Goal: Information Seeking & Learning: Learn about a topic

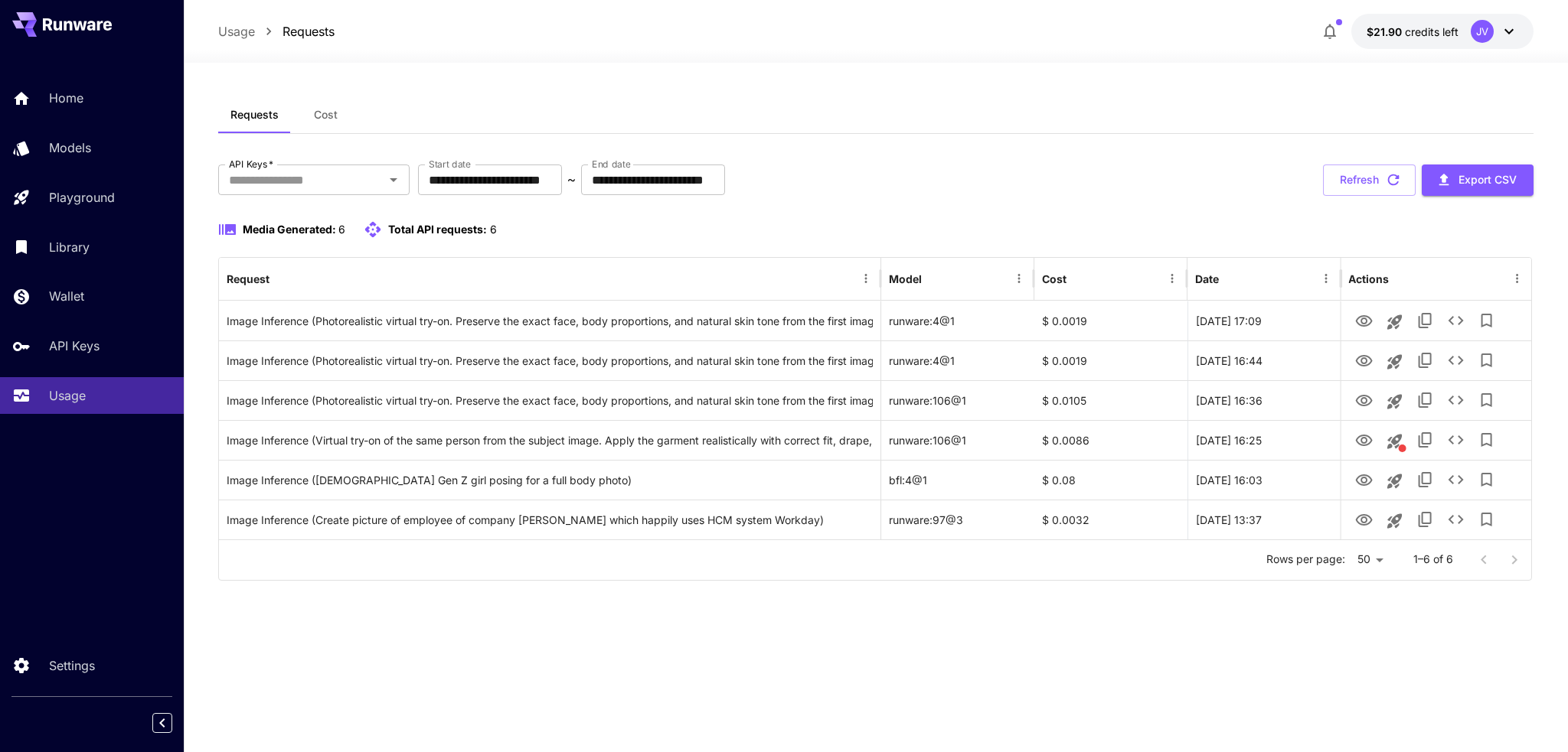
click at [448, 683] on div "**********" at bounding box center [876, 407] width 1316 height 623
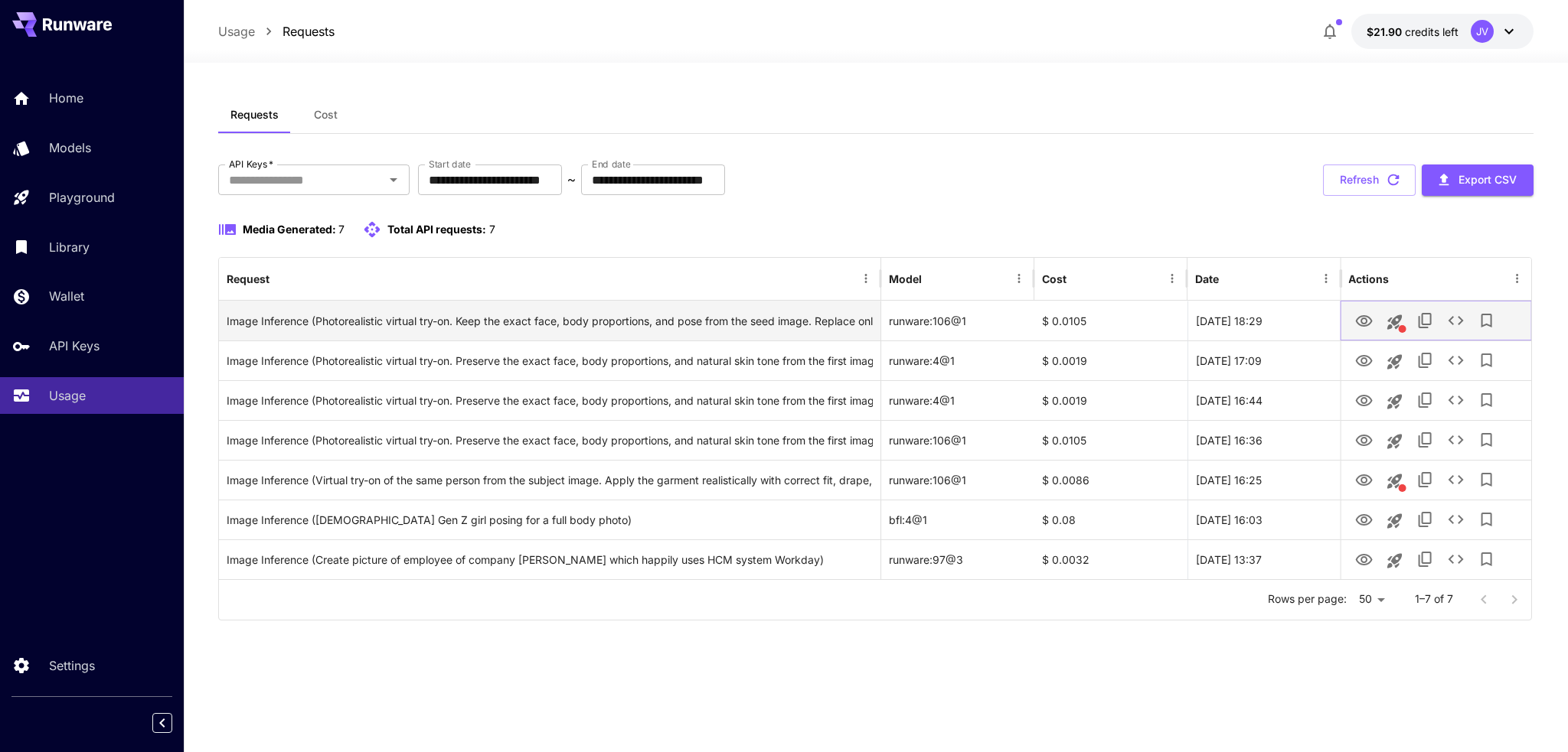
click at [1369, 323] on icon "View" at bounding box center [1364, 320] width 17 height 11
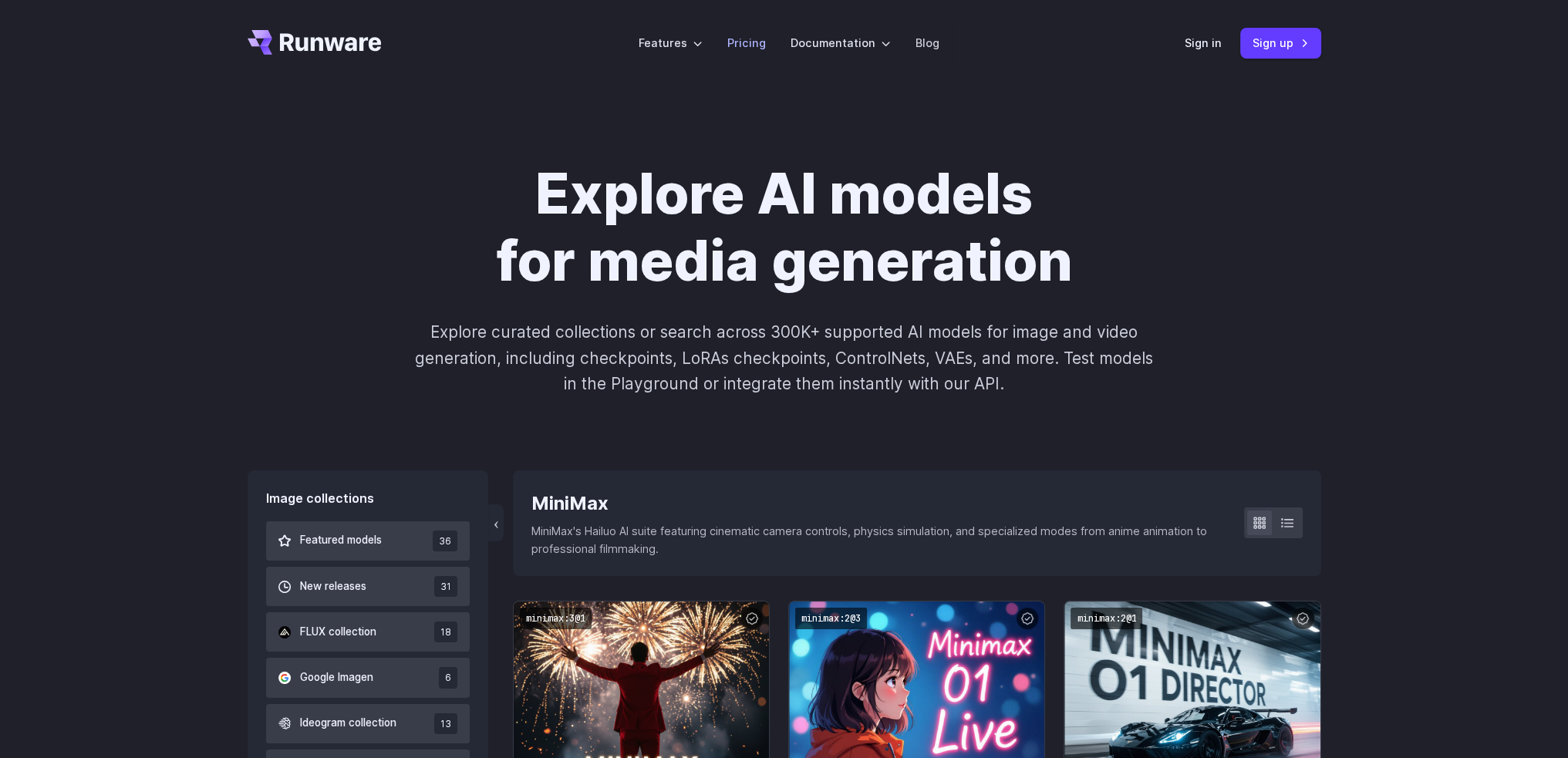
click at [751, 52] on li "Pricing" at bounding box center [747, 42] width 64 height 42
click at [749, 45] on link "Pricing" at bounding box center [746, 43] width 39 height 18
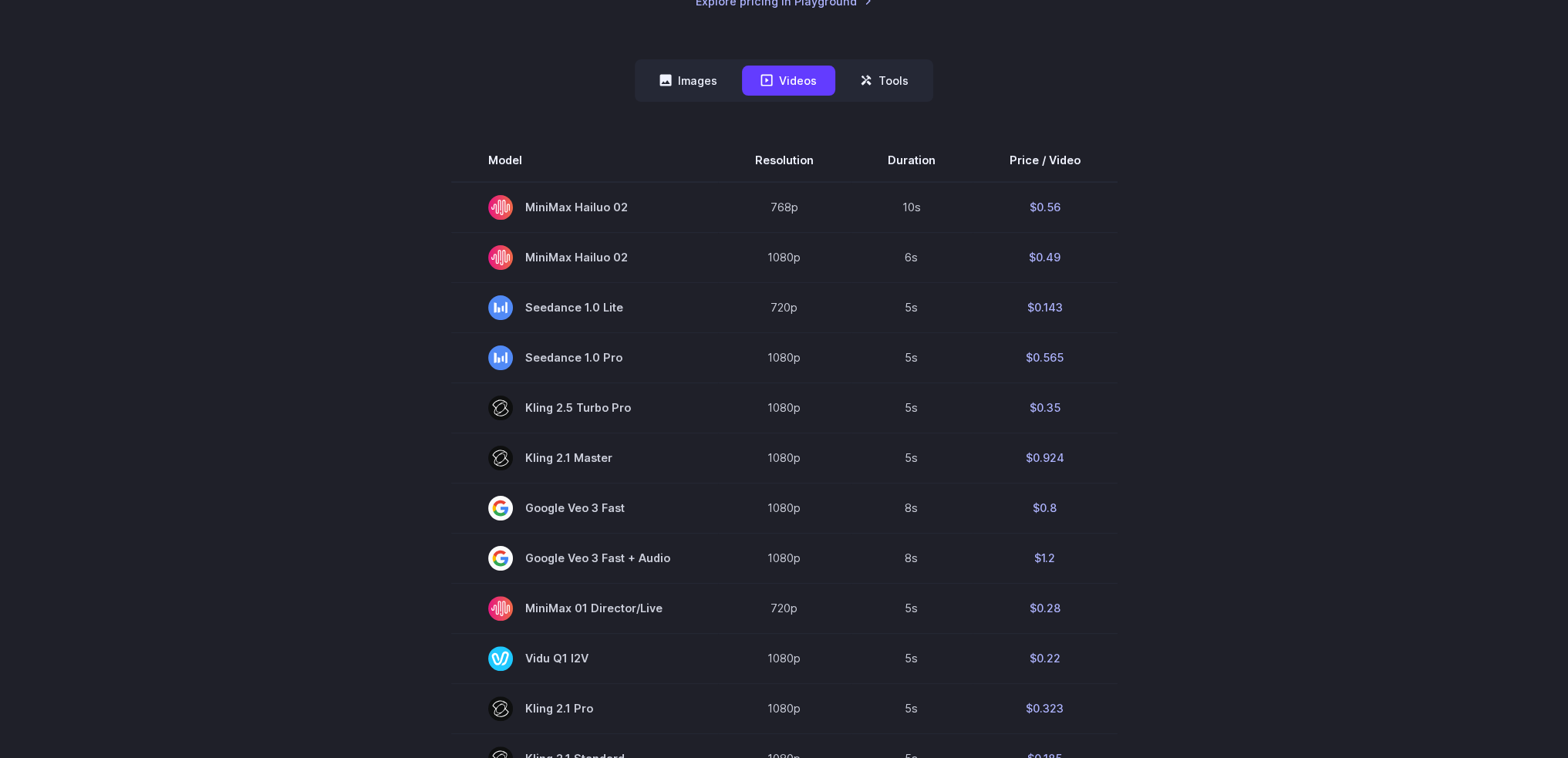
scroll to position [385, 0]
click at [681, 88] on button "Images" at bounding box center [688, 80] width 95 height 30
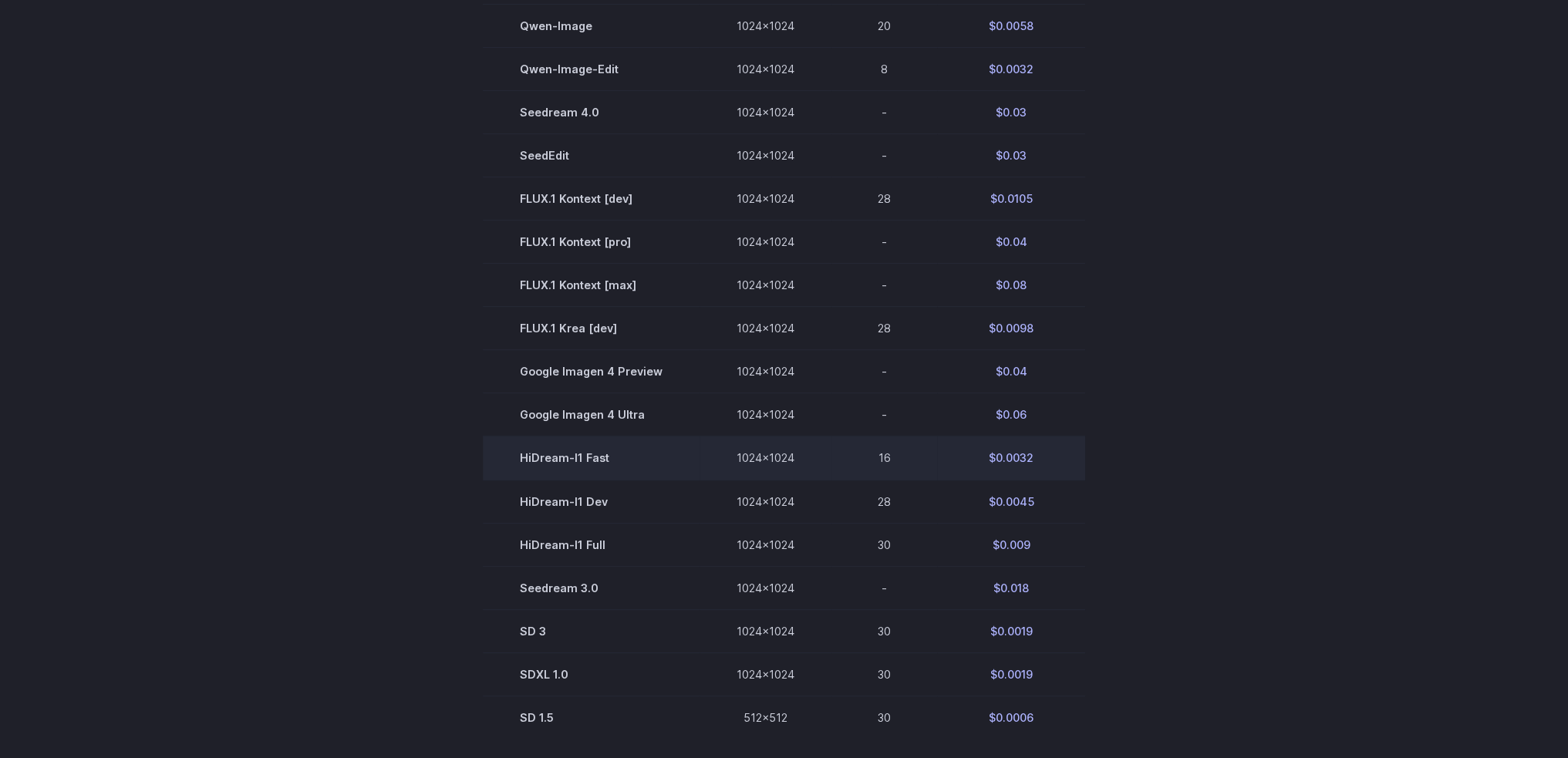
scroll to position [694, 0]
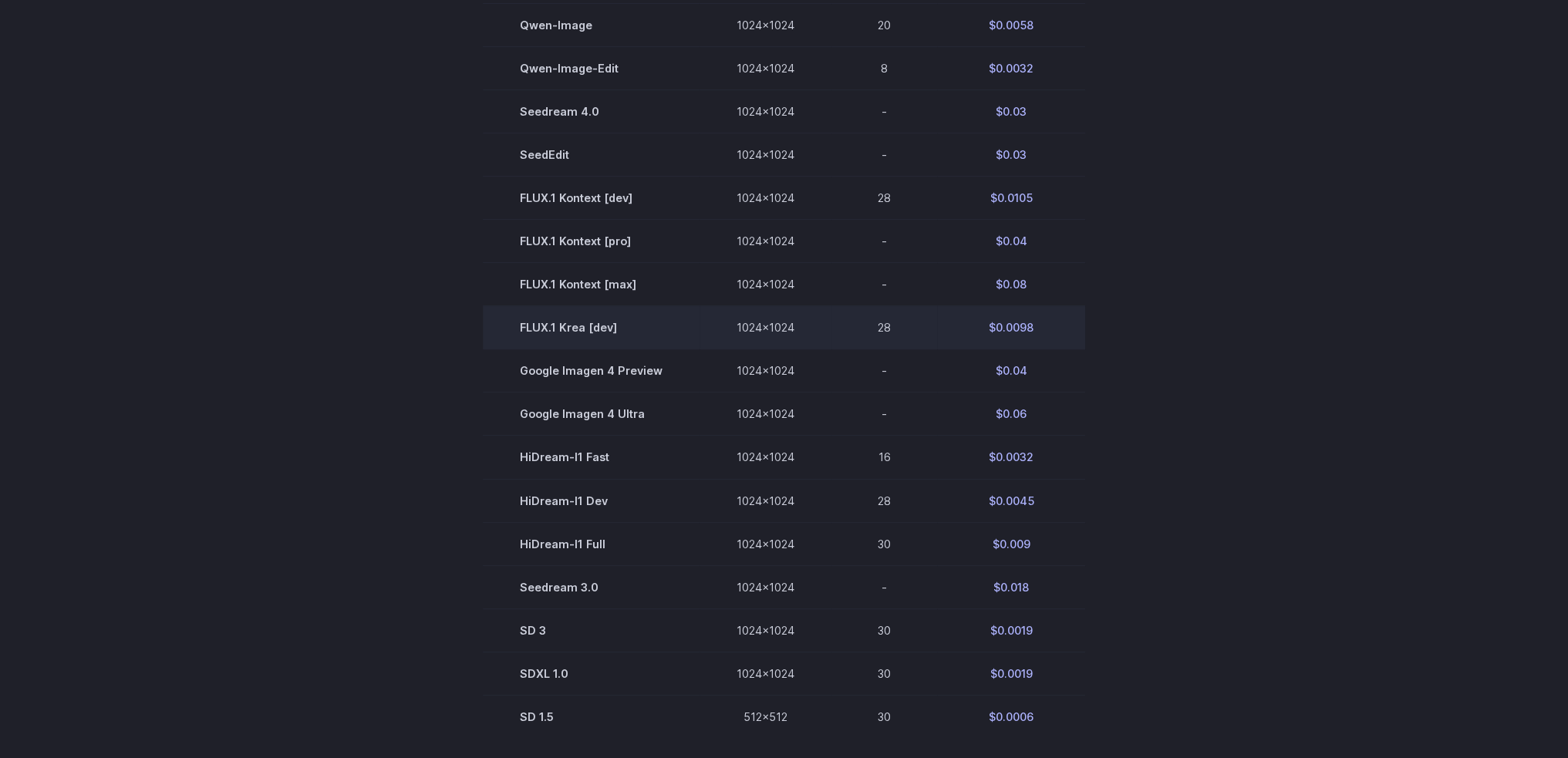
click at [1020, 328] on td "$0.0098" at bounding box center [1011, 328] width 148 height 43
click at [809, 339] on td "1024x1024" at bounding box center [766, 328] width 132 height 43
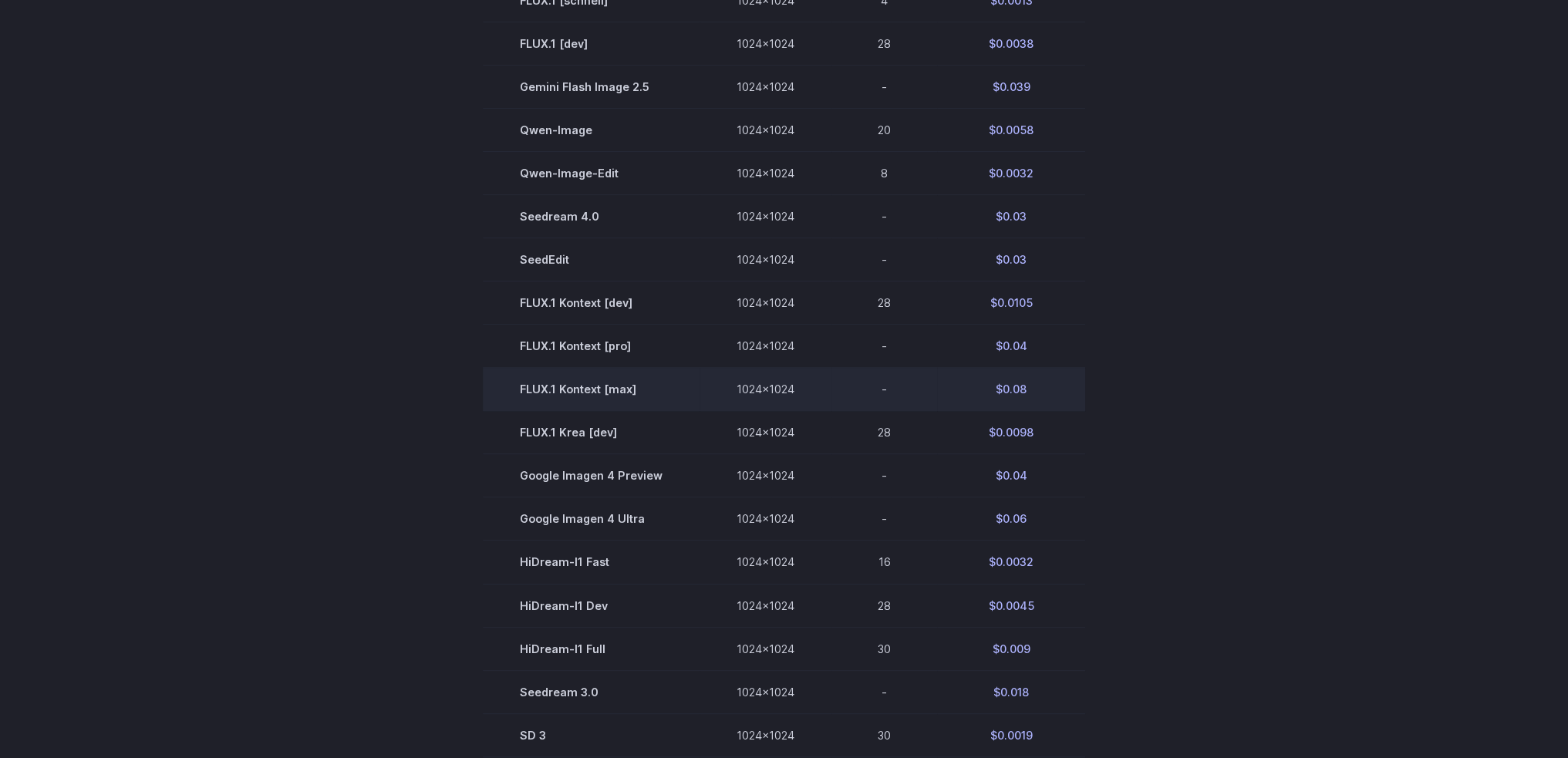
scroll to position [617, 0]
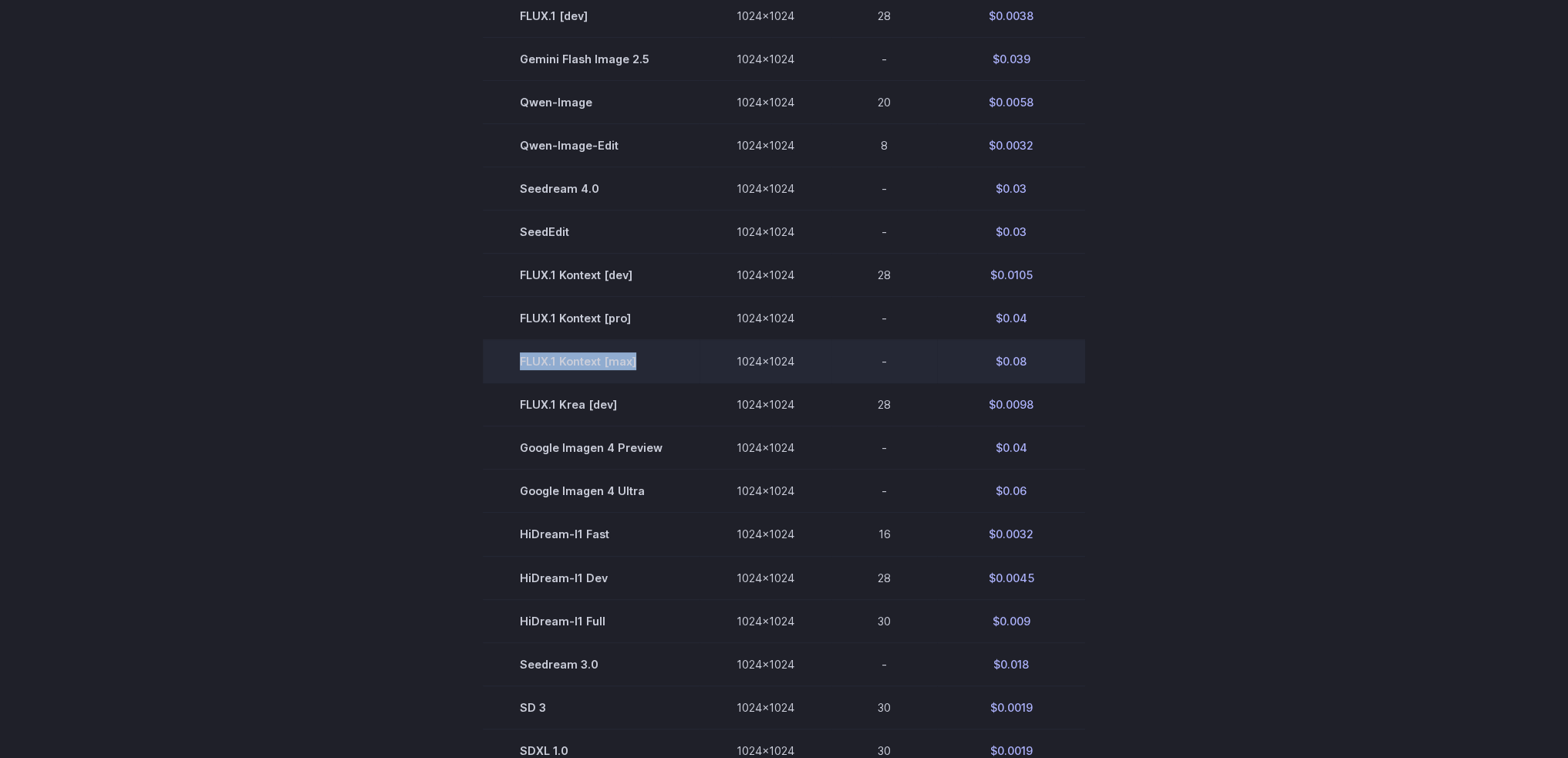
drag, startPoint x: 523, startPoint y: 369, endPoint x: 641, endPoint y: 365, distance: 118.1
click at [641, 365] on td "FLUX.1 Kontext [max]" at bounding box center [591, 361] width 217 height 43
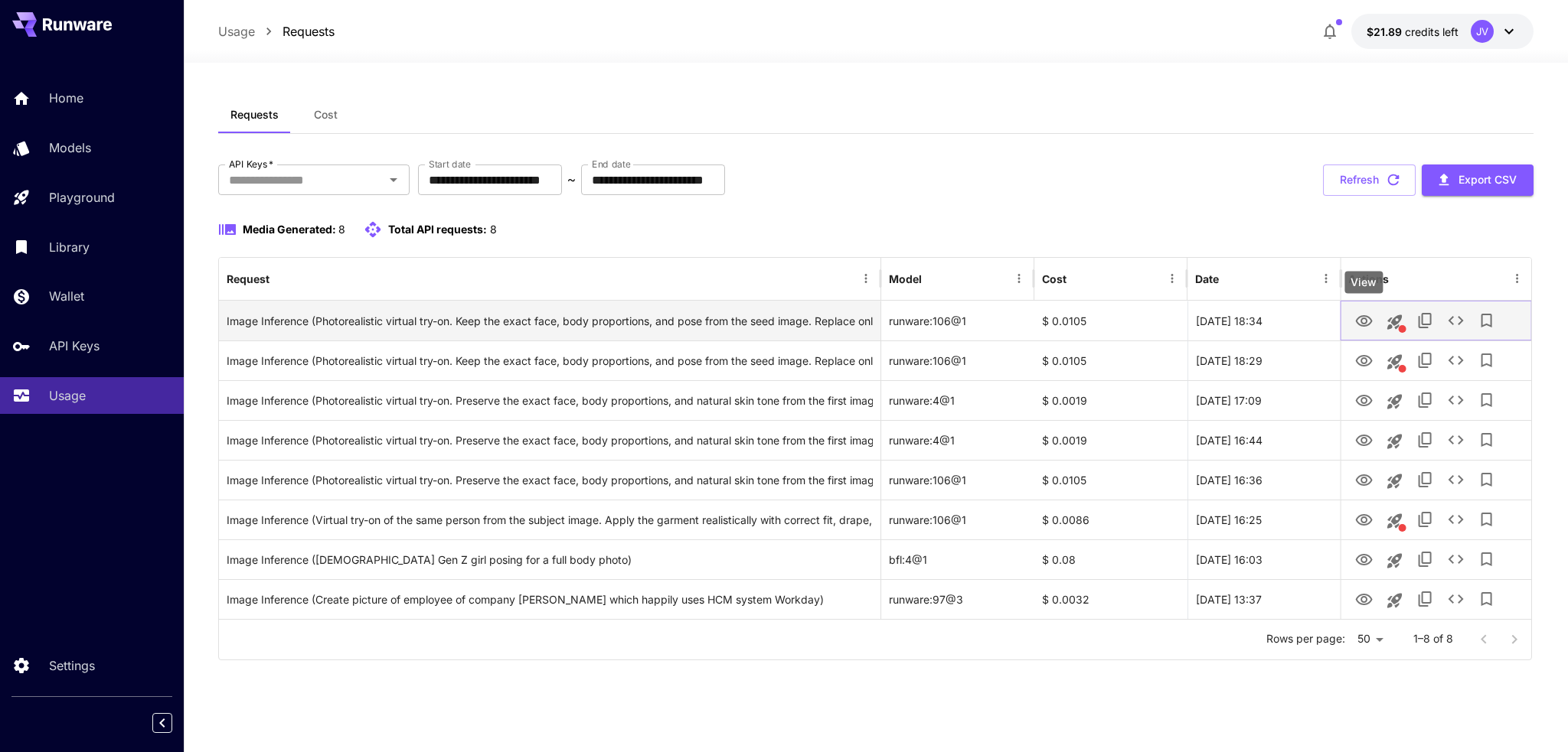
click at [1368, 318] on icon "View" at bounding box center [1364, 322] width 19 height 19
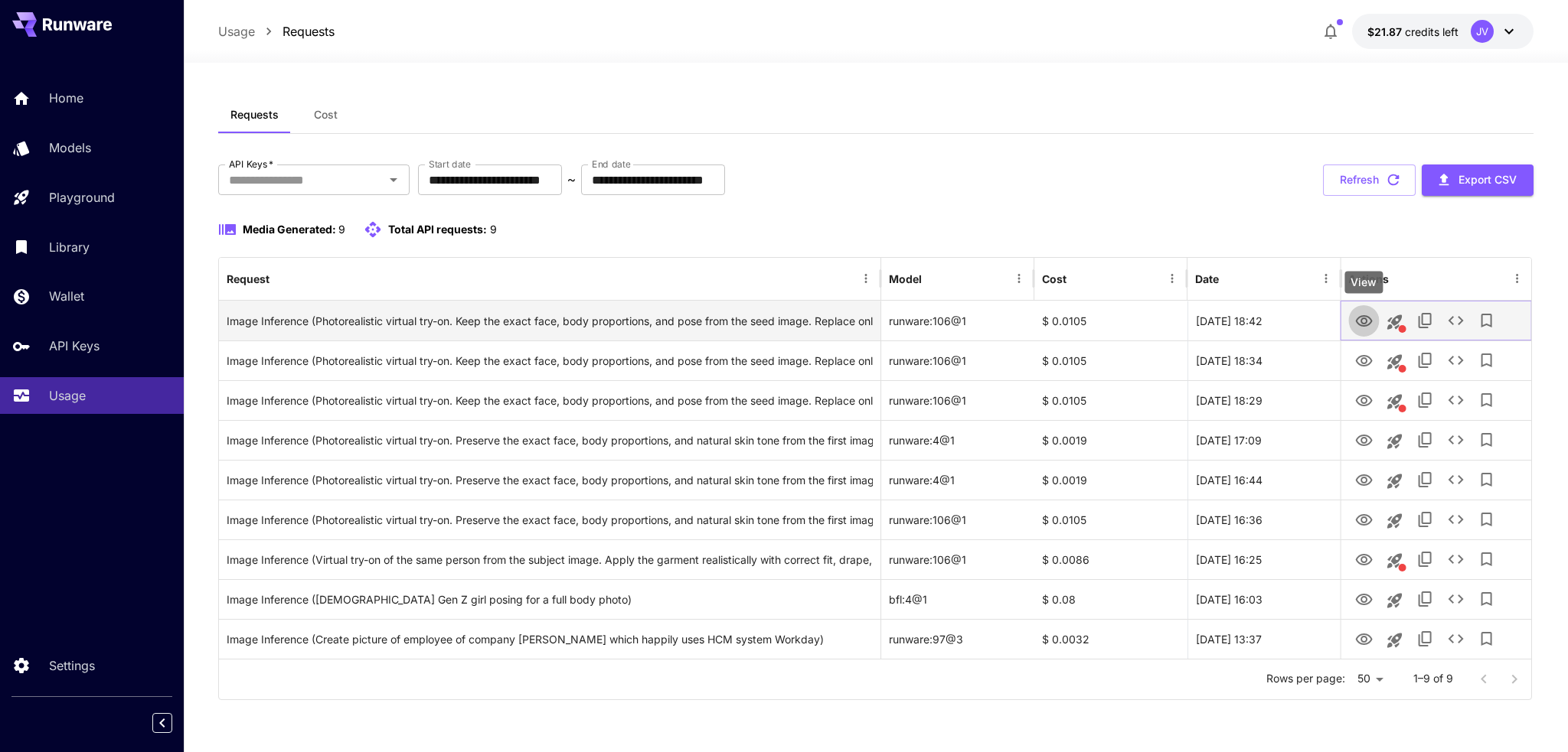
click at [1363, 319] on icon "View" at bounding box center [1364, 320] width 17 height 11
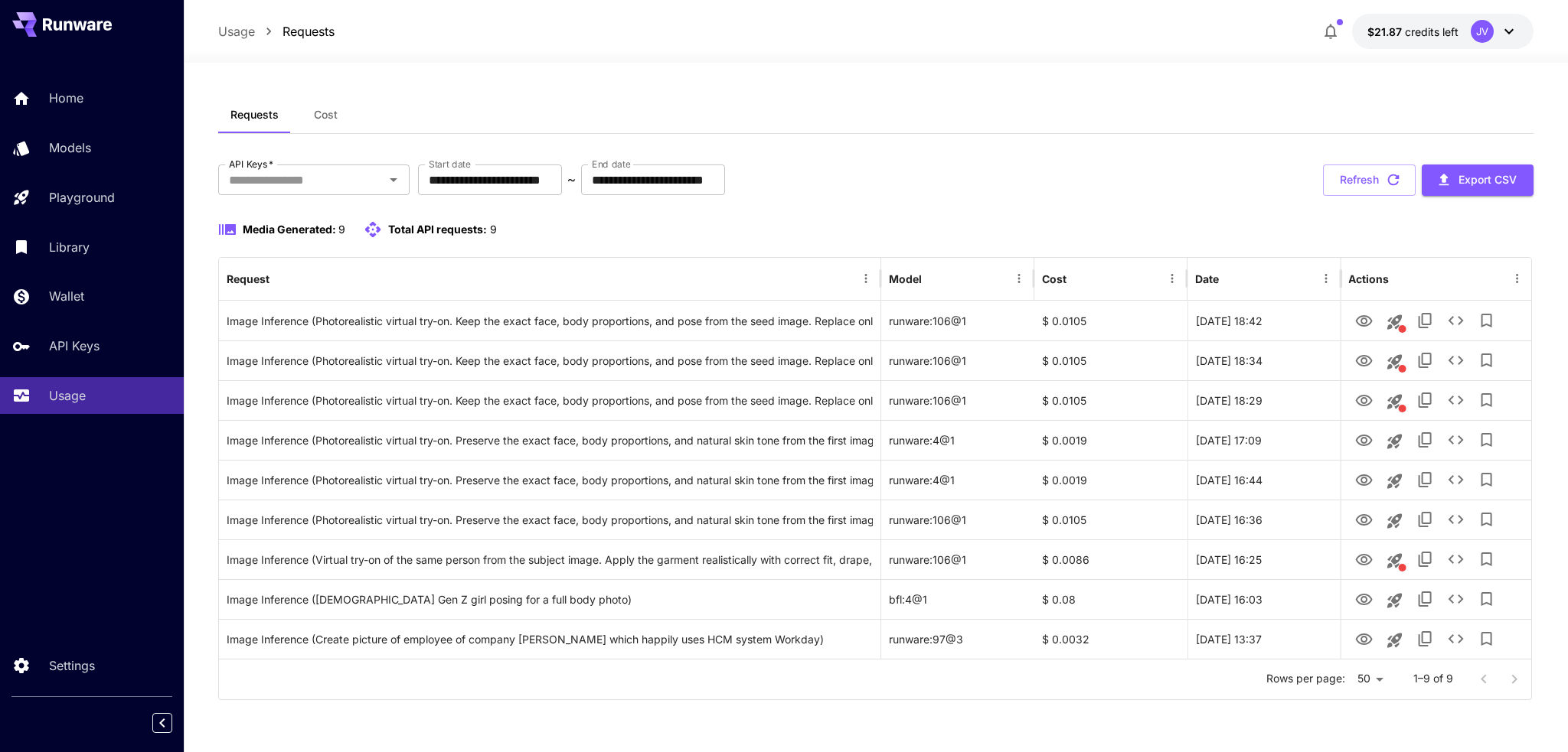
click at [1006, 176] on div "**********" at bounding box center [876, 180] width 1316 height 32
